Goal: Complete application form

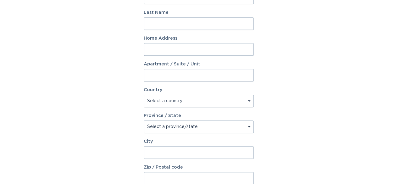
scroll to position [63, 0]
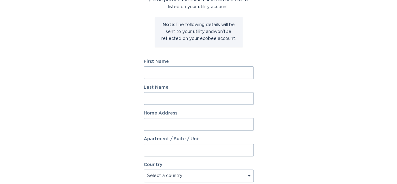
click at [168, 76] on input "First Name" at bounding box center [199, 72] width 110 height 13
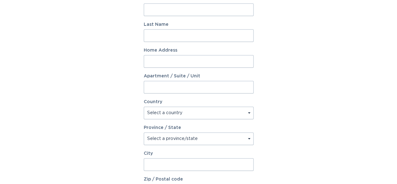
scroll to position [94, 0]
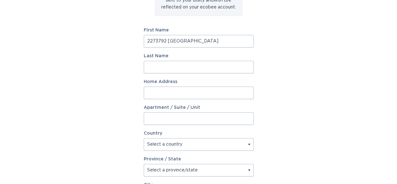
type input "2273792 [GEOGRAPHIC_DATA]"
type input "Inc"
type input "[STREET_ADDRESS]"
select select "CA"
type input "Oakville"
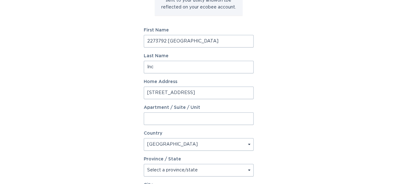
type input "L6J 7L9"
select select "ON"
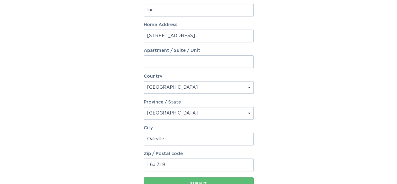
scroll to position [157, 0]
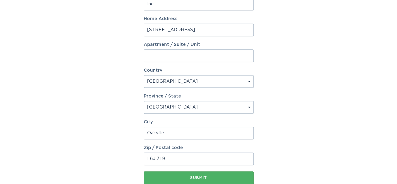
click at [196, 176] on div "Submit" at bounding box center [199, 178] width 104 height 4
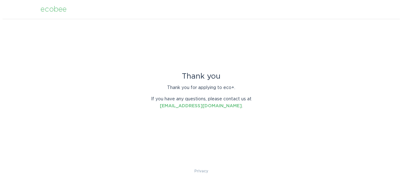
scroll to position [0, 0]
